Goal: Find specific page/section: Find specific page/section

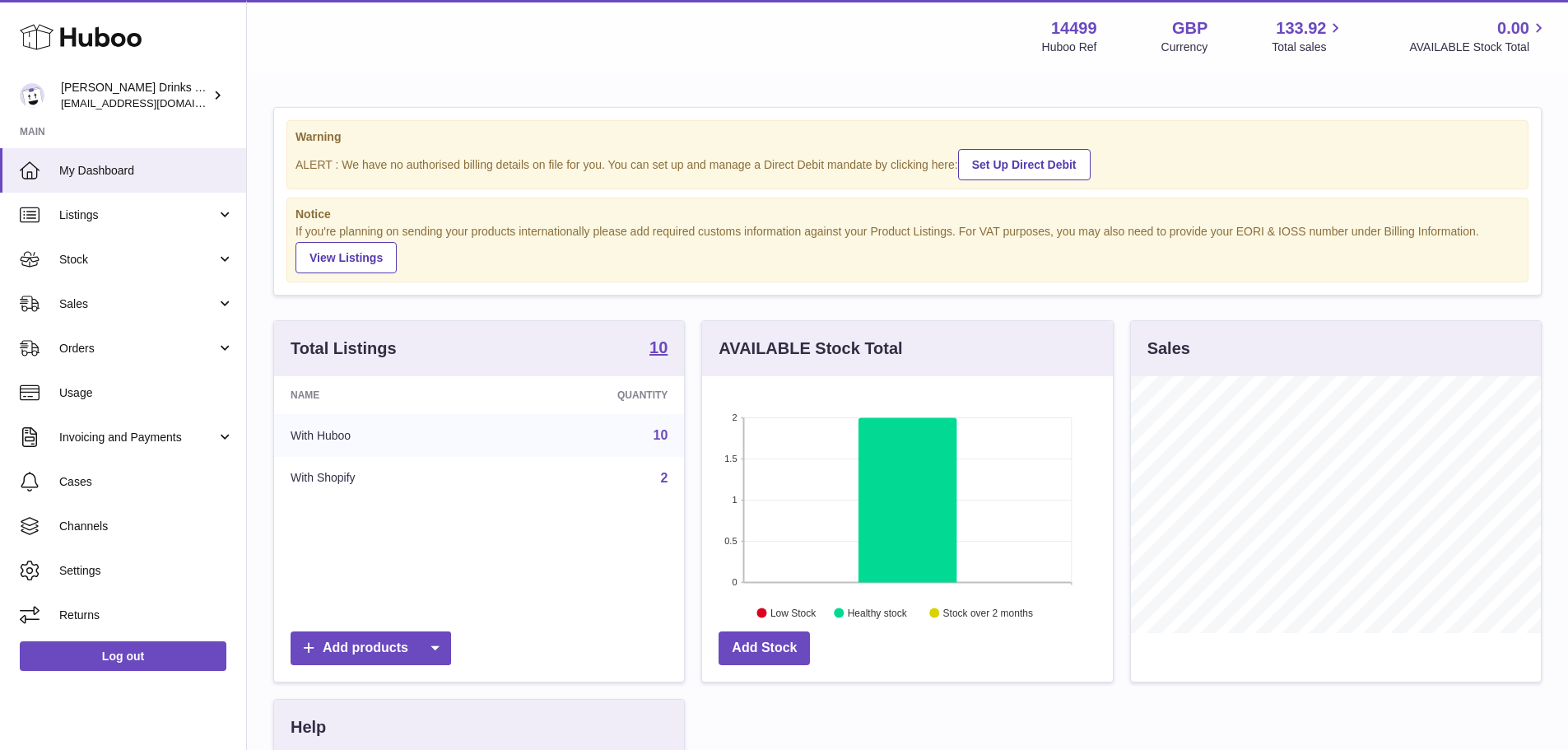
scroll to position [257, 411]
click at [78, 391] on span "Usage" at bounding box center [147, 393] width 175 height 16
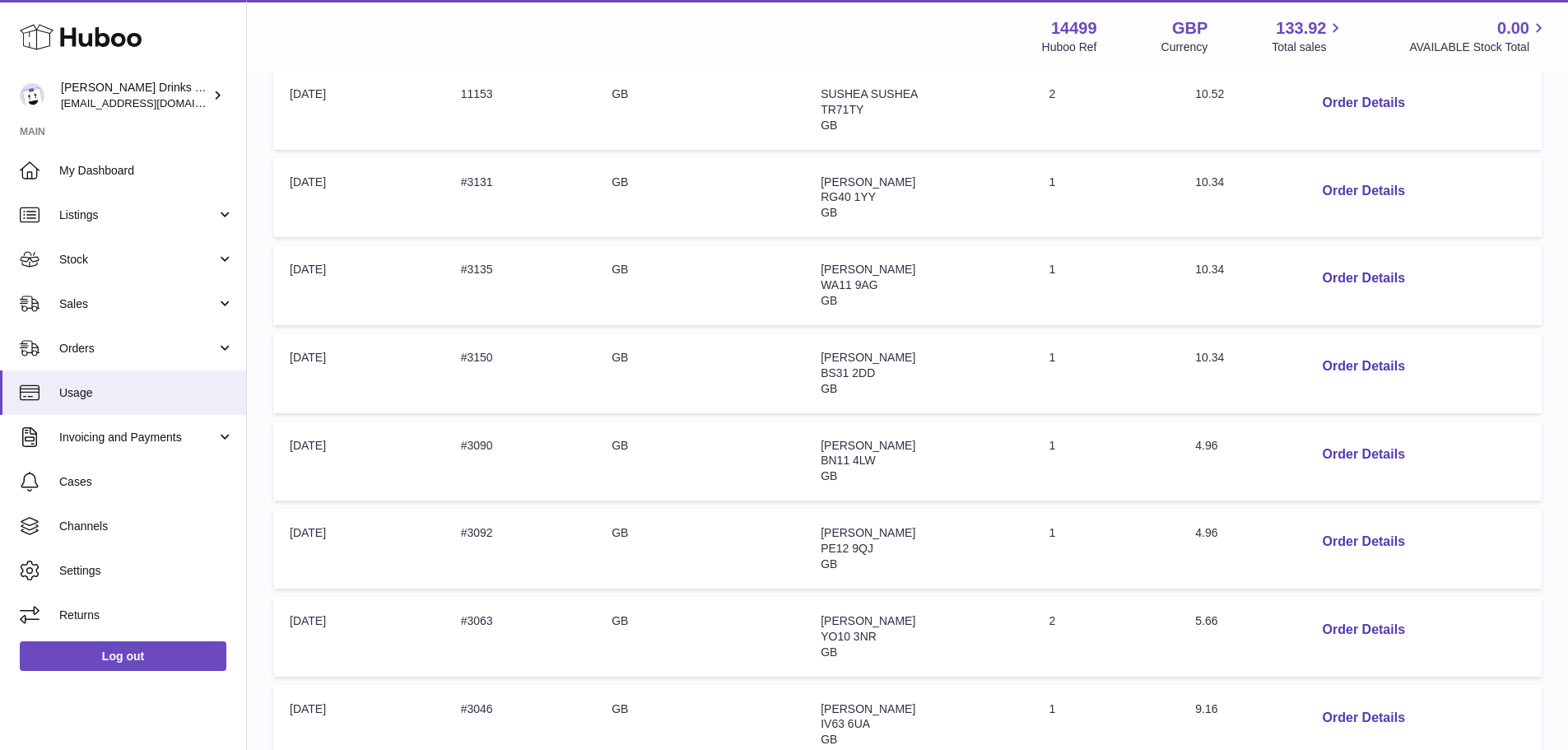
scroll to position [694, 0]
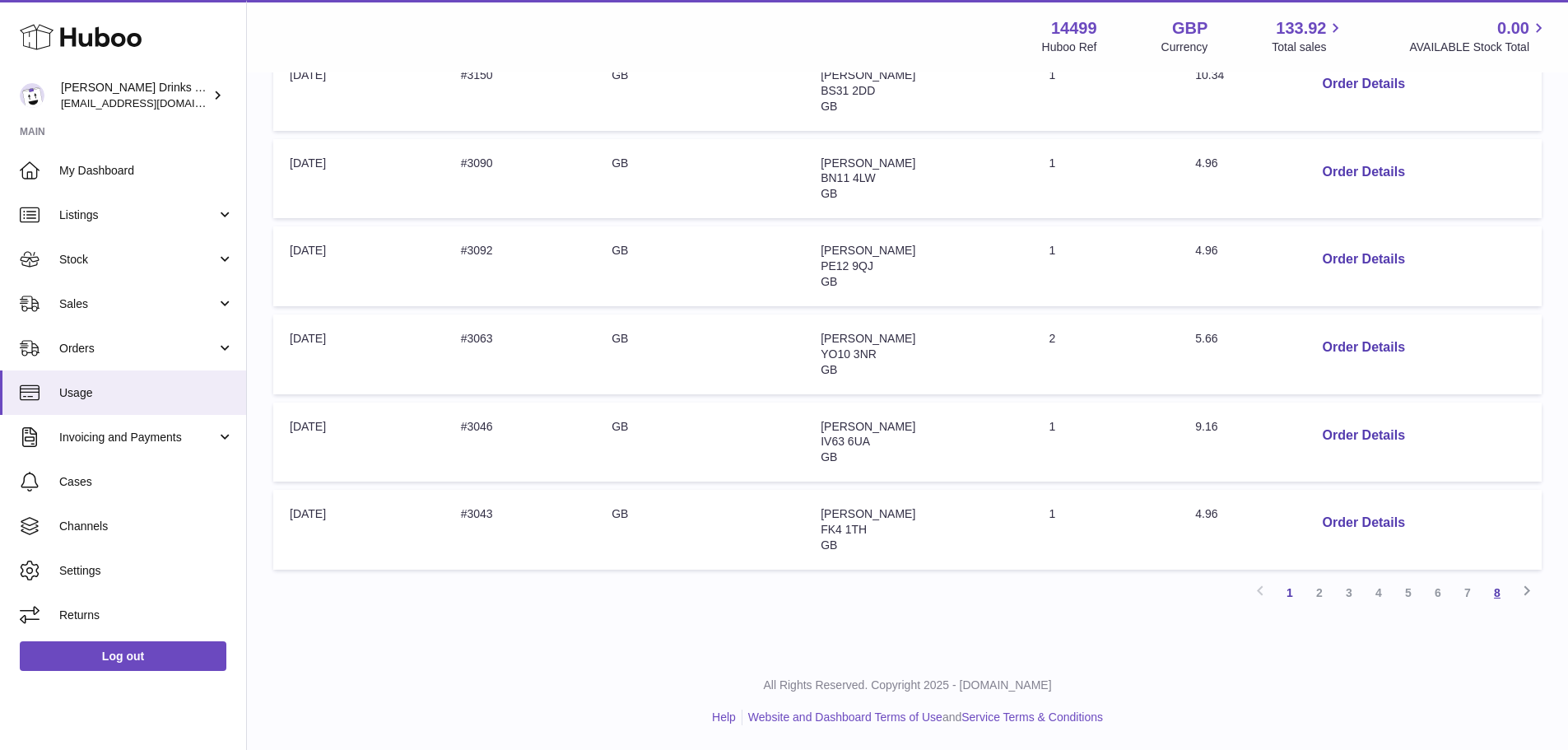
click at [1493, 592] on link "8" at bounding box center [1497, 593] width 30 height 30
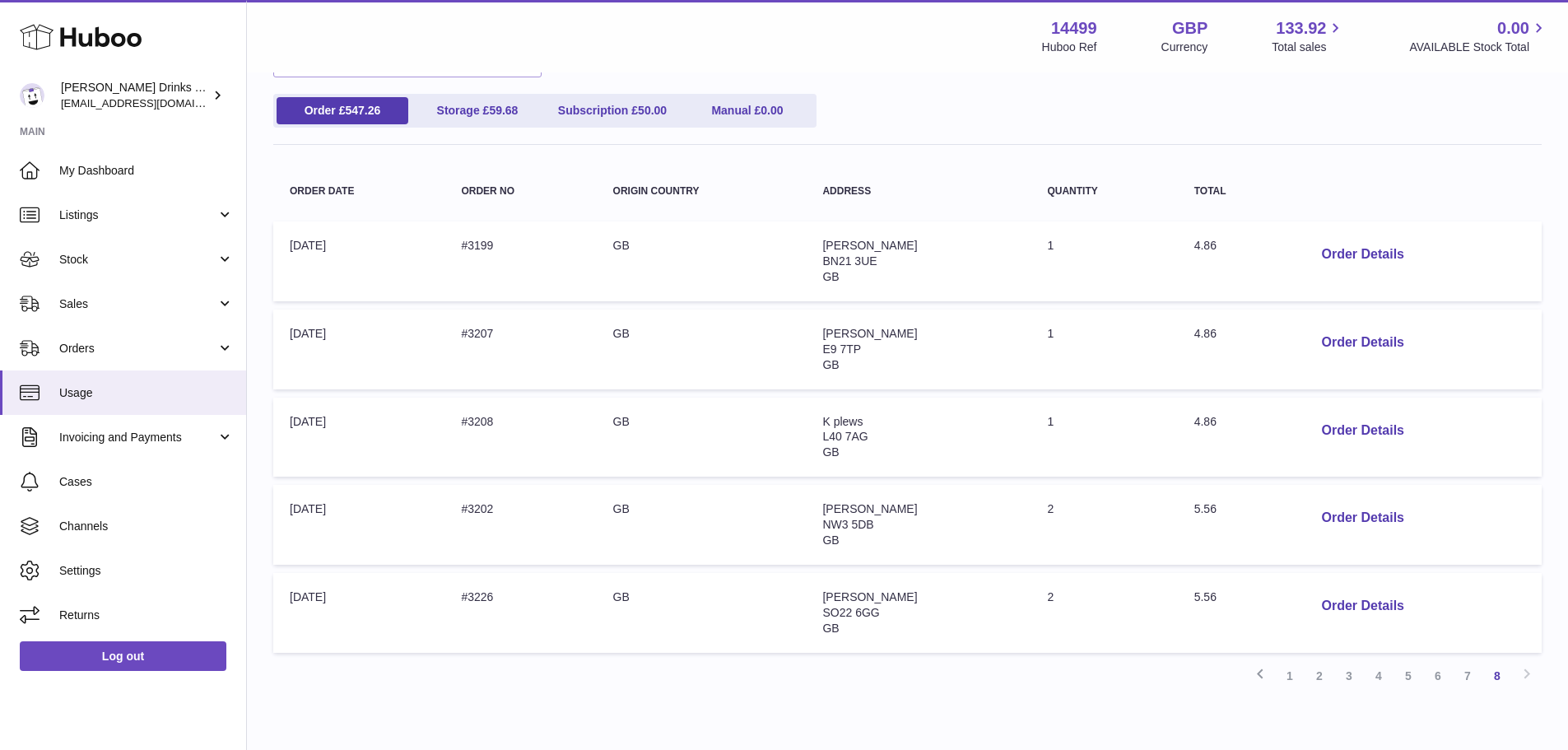
click at [1466, 673] on link "7" at bounding box center [1468, 677] width 30 height 30
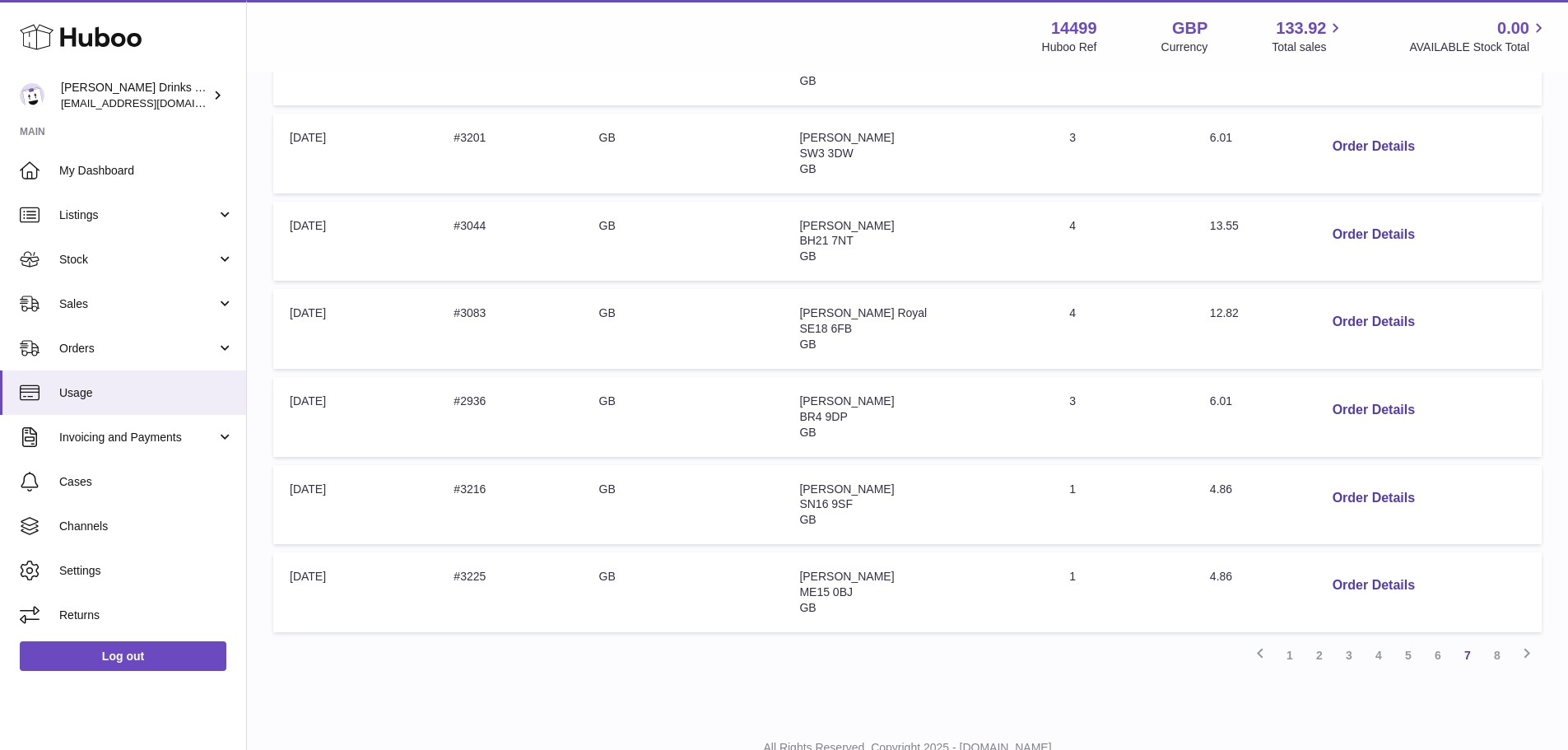
scroll to position [694, 0]
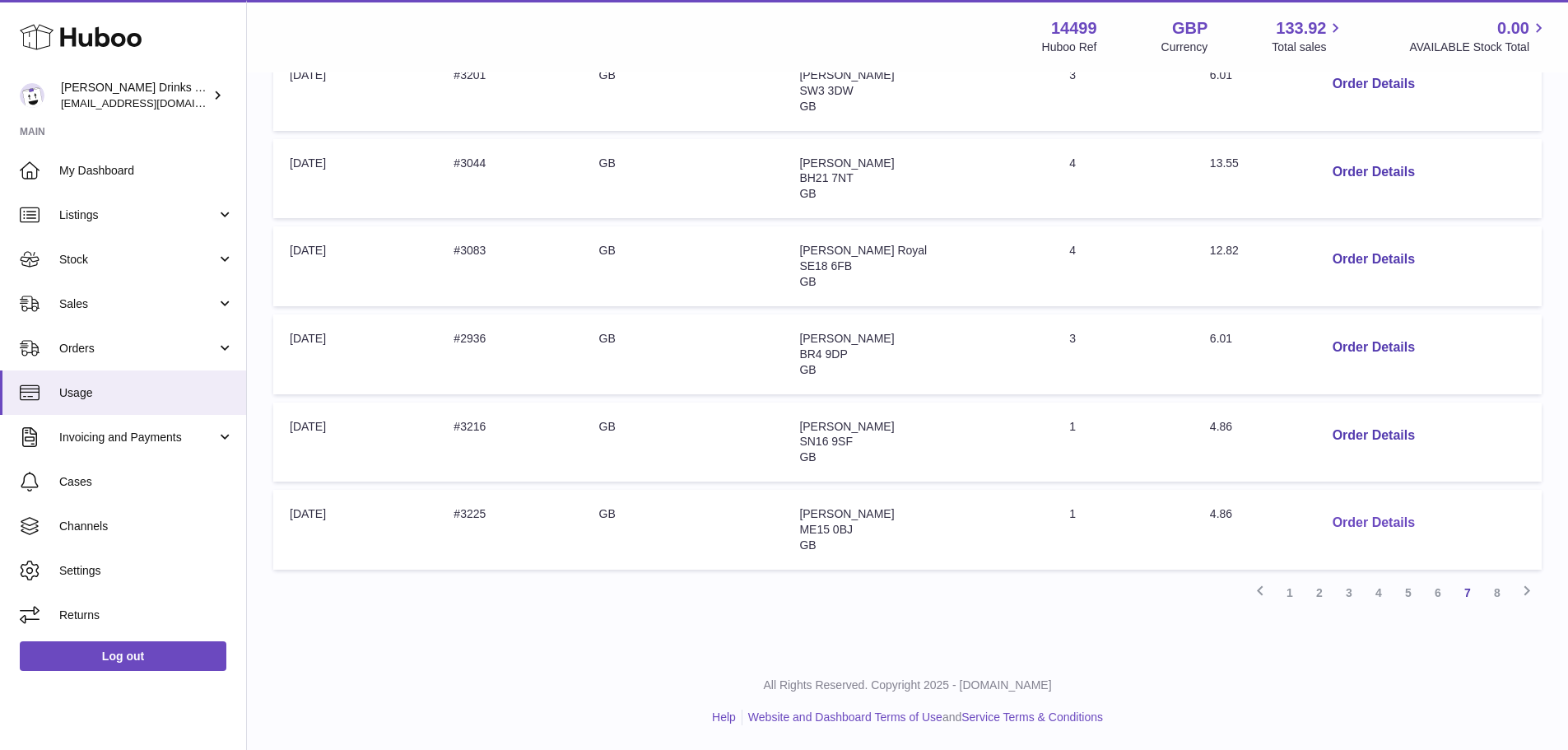
click at [1347, 512] on button "Order Details" at bounding box center [1374, 523] width 109 height 33
click at [1262, 404] on div "× Order Details - #3225 Description: Huboo Shipping - Up to 5kg - Medium Parcel…" at bounding box center [784, 375] width 1568 height 750
click at [137, 258] on span "Stock" at bounding box center [137, 259] width 157 height 16
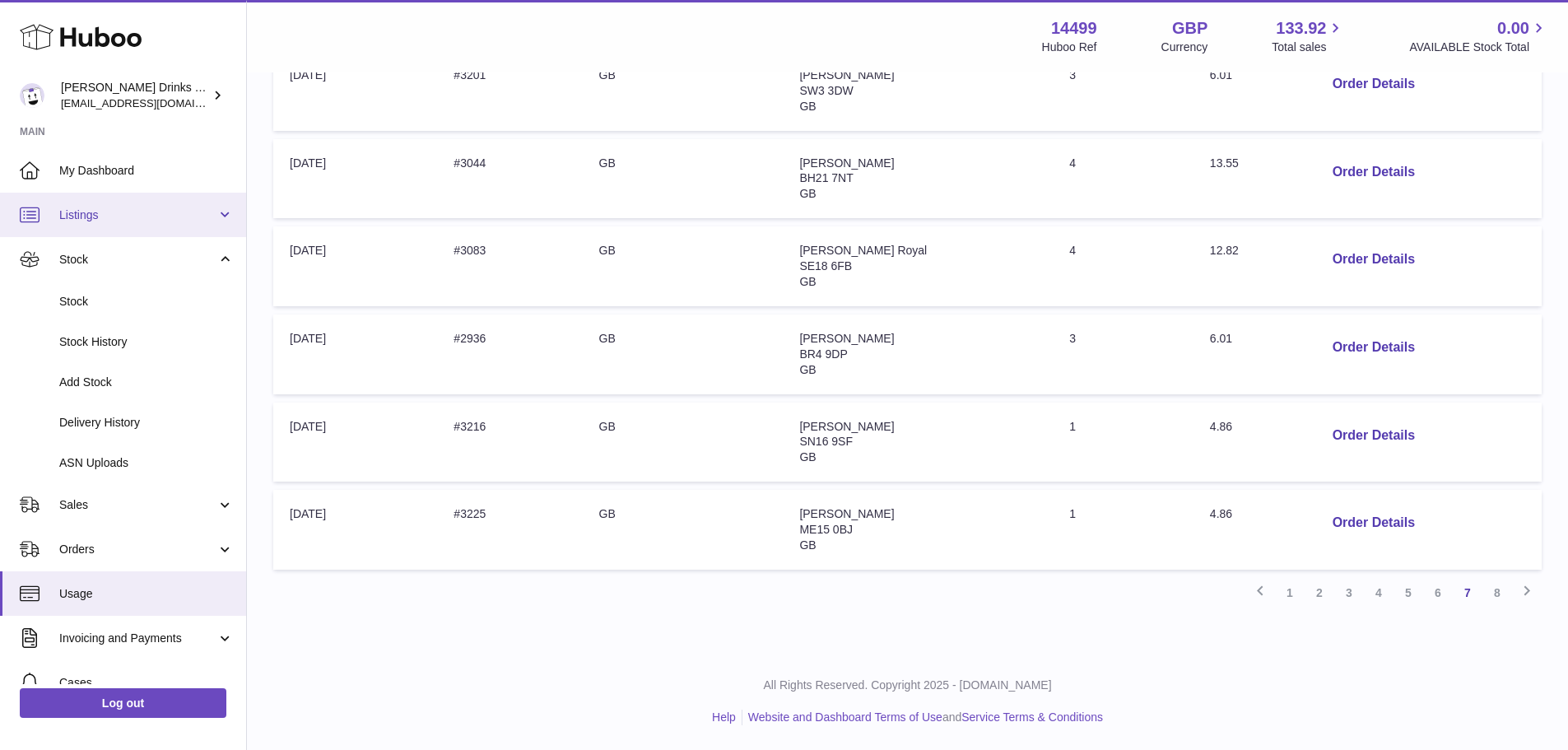
click at [160, 233] on link "Listings" at bounding box center [123, 215] width 246 height 45
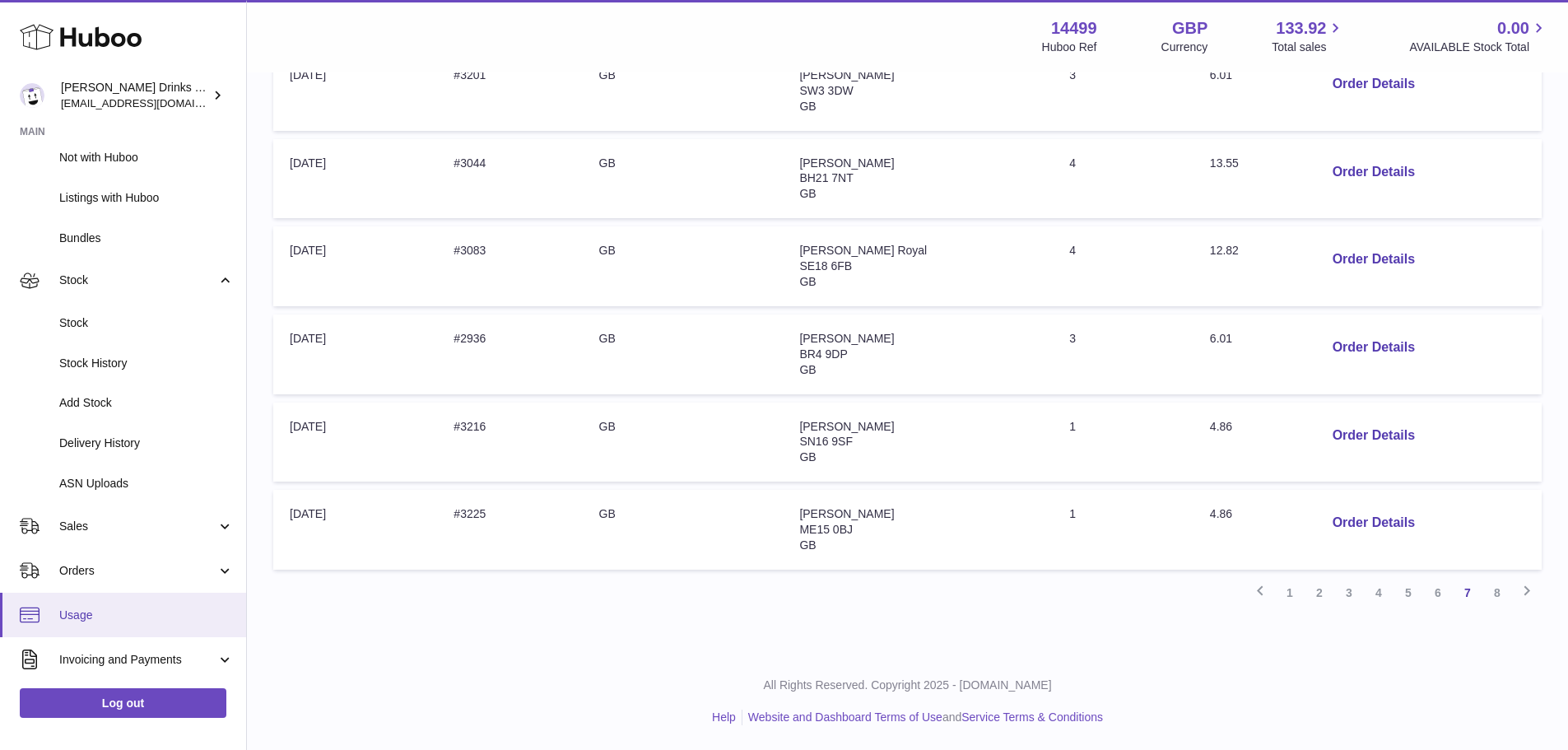
scroll to position [247, 0]
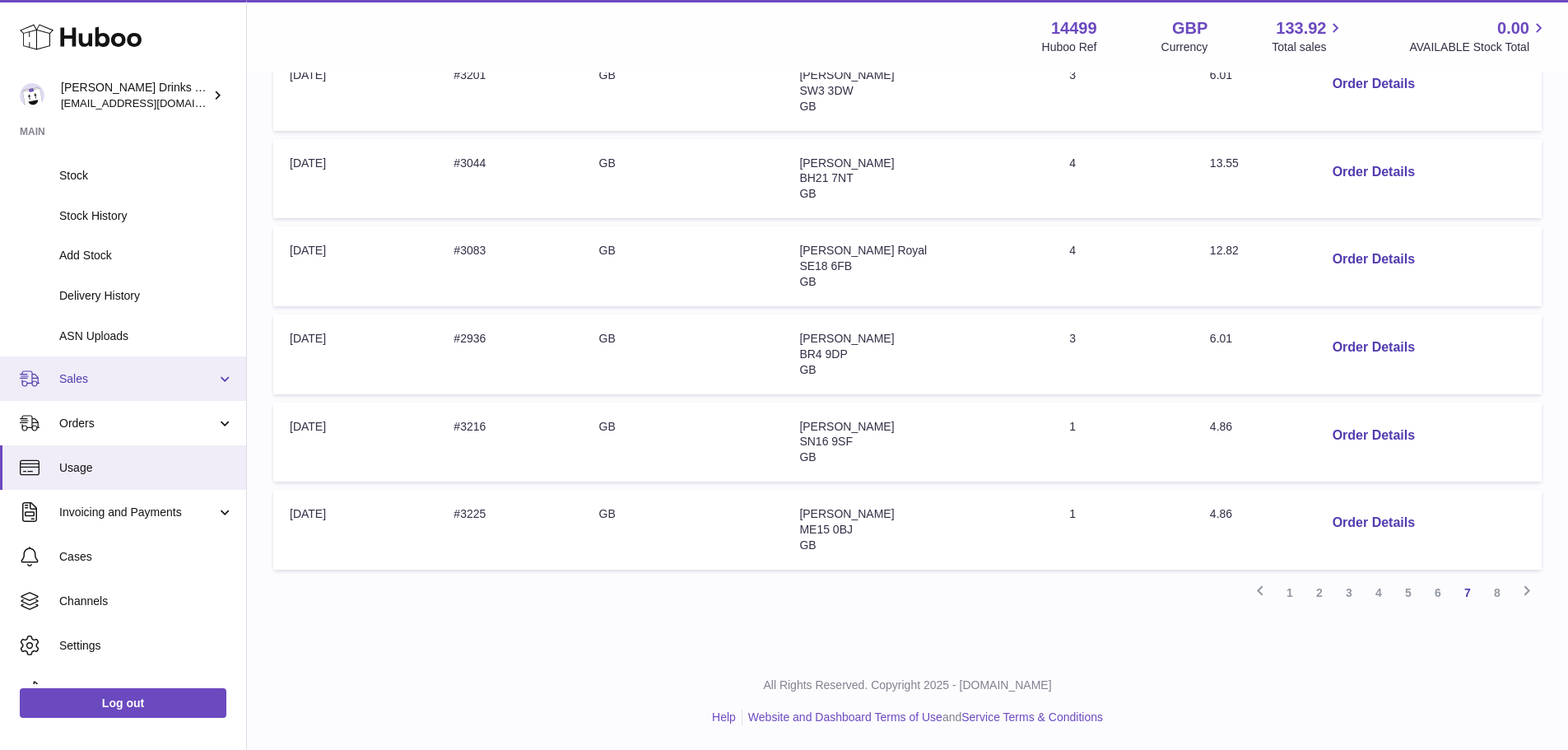
click at [107, 391] on link "Sales" at bounding box center [123, 379] width 246 height 45
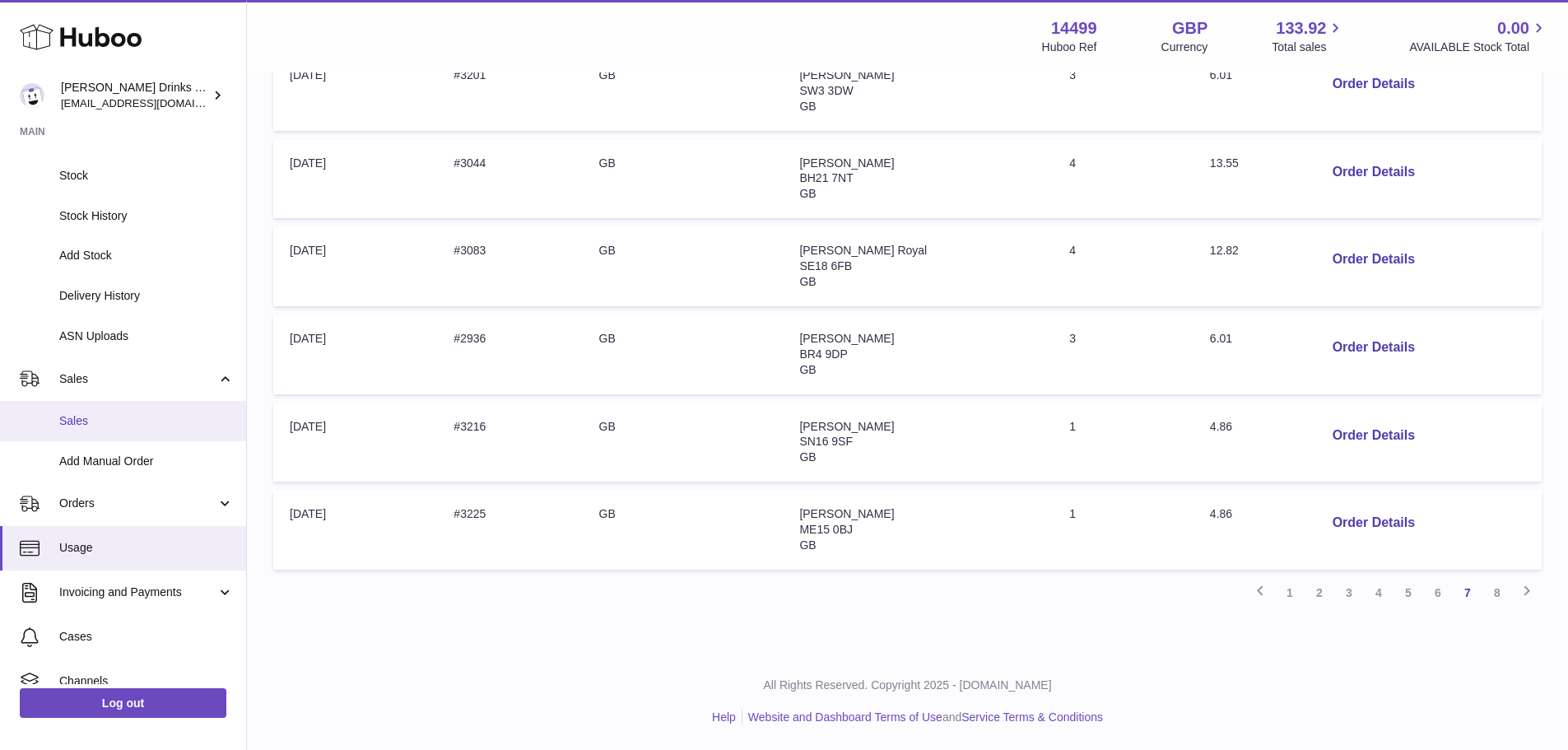
click at [112, 435] on link "Sales" at bounding box center [123, 421] width 246 height 40
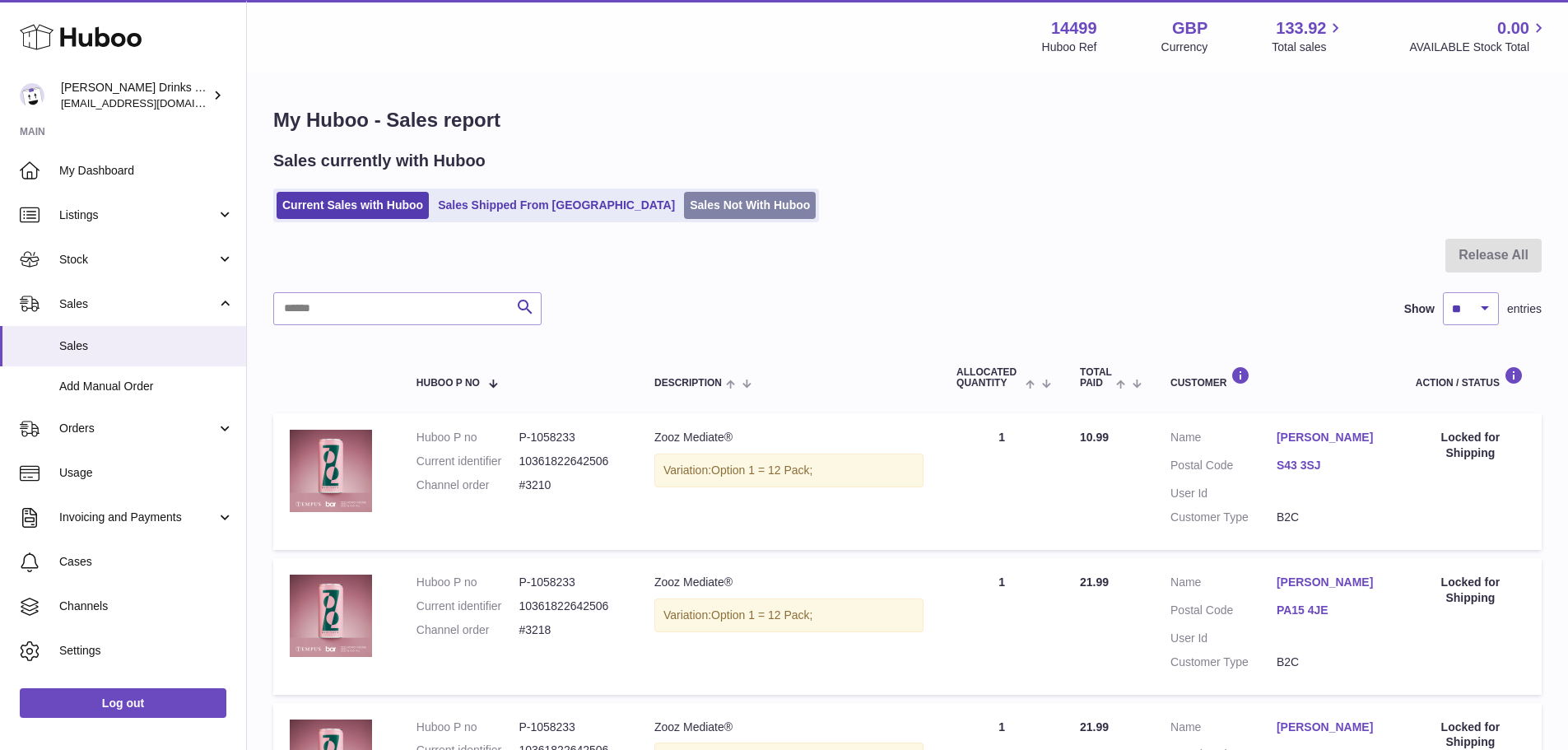
click at [712, 210] on link "Sales Not With Huboo" at bounding box center [750, 204] width 132 height 27
